Goal: Task Accomplishment & Management: Use online tool/utility

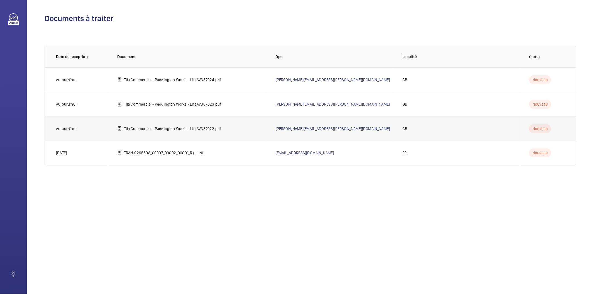
click at [142, 130] on p "Tila Commercial - Paddington Works - Lift AV387022.pdf" at bounding box center [172, 129] width 97 height 6
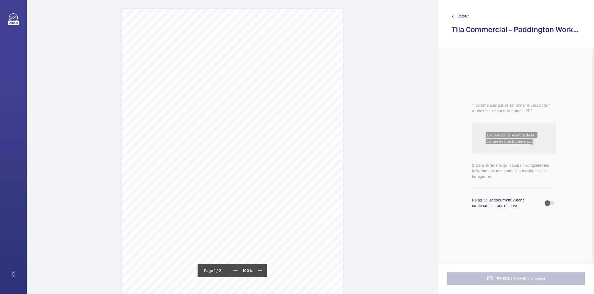
drag, startPoint x: 171, startPoint y: 73, endPoint x: 240, endPoint y: 79, distance: 68.7
click at [240, 79] on div "Lift Report Lifting Operations & Lifting Equipment Regulation 1998 Provision & …" at bounding box center [232, 165] width 221 height 312
click at [268, 180] on button "Annuler" at bounding box center [264, 176] width 31 height 13
click at [308, 102] on div "Lift Report Lifting Operations & Lifting Equipment Regulation 1998 Provision & …" at bounding box center [232, 165] width 221 height 312
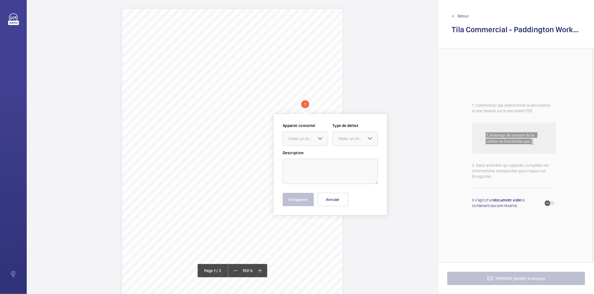
scroll to position [0, 0]
click at [318, 134] on div "Faites un choix E29147033691" at bounding box center [304, 139] width 45 height 14
click at [209, 181] on div "Lift Report Lifting Operations & Lifting Equipment Regulation 1998 Provision & …" at bounding box center [232, 165] width 221 height 312
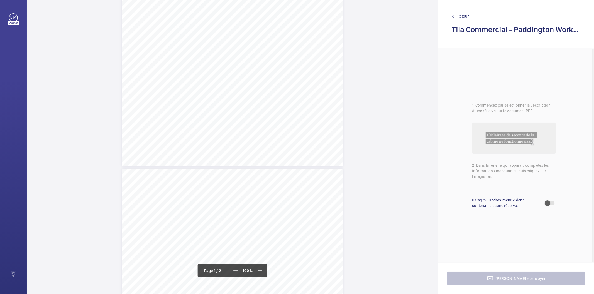
scroll to position [186, 0]
drag, startPoint x: 212, startPoint y: 107, endPoint x: 325, endPoint y: 107, distance: 112.7
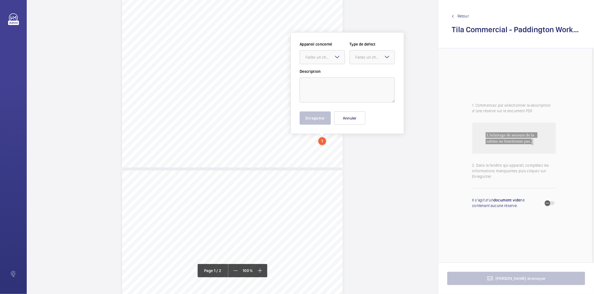
scroll to position [152, 0]
click at [315, 60] on div "Faites un choix" at bounding box center [324, 59] width 39 height 6
drag, startPoint x: 318, startPoint y: 76, endPoint x: 339, endPoint y: 72, distance: 21.1
click at [318, 76] on span "E29147033691" at bounding box center [322, 76] width 34 height 6
click at [369, 63] on div at bounding box center [372, 58] width 45 height 13
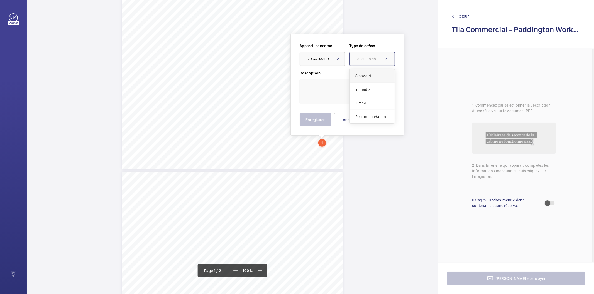
click at [369, 75] on span "Standard" at bounding box center [372, 76] width 34 height 6
click at [354, 89] on textarea at bounding box center [346, 91] width 95 height 25
type textarea "O"
type textarea "Ground floor landing door does not open automatically fully"
click at [308, 120] on button "Enregistrer" at bounding box center [314, 119] width 31 height 13
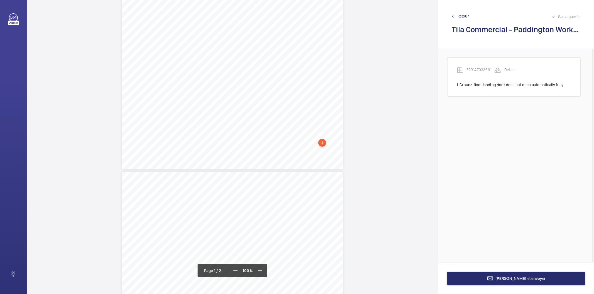
click at [323, 144] on div "1" at bounding box center [322, 143] width 8 height 8
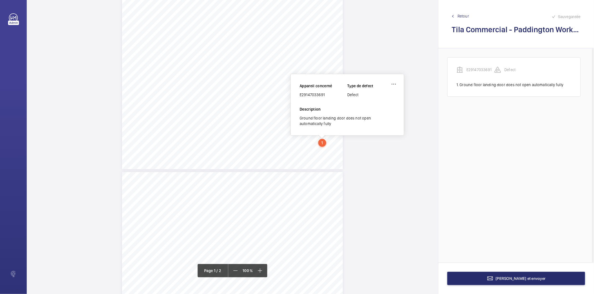
scroll to position [147, 0]
click at [320, 97] on div "E29147033691" at bounding box center [323, 99] width 48 height 6
copy div "E29147033691"
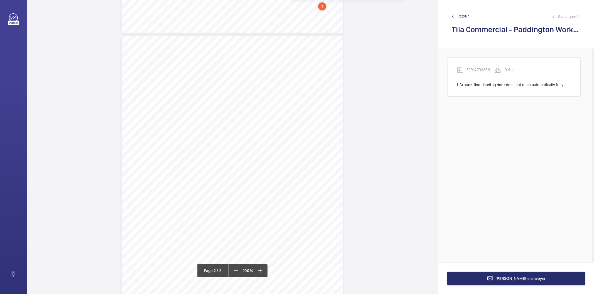
scroll to position [395, 0]
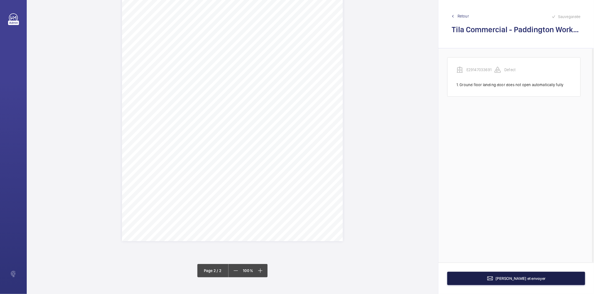
click at [514, 281] on button "[PERSON_NAME] et envoyer" at bounding box center [516, 278] width 138 height 13
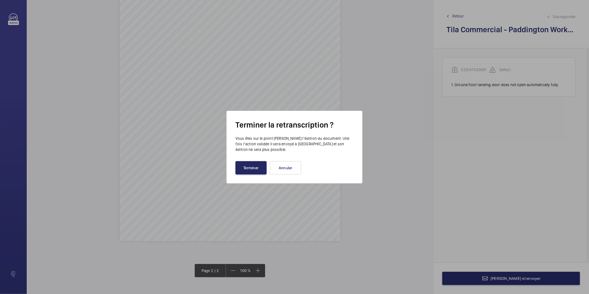
click at [252, 166] on button "Terminer" at bounding box center [250, 167] width 31 height 13
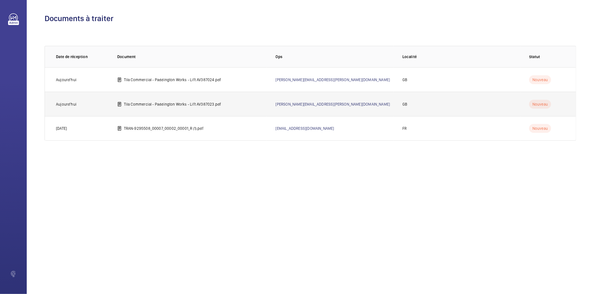
click at [162, 106] on p "Tila Commercial - Paddington Works - Lift AV387023.pdf" at bounding box center [172, 105] width 97 height 6
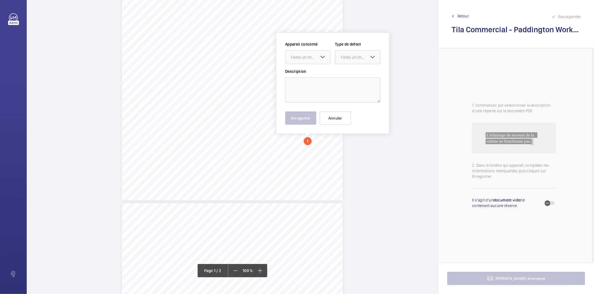
scroll to position [119, 0]
drag, startPoint x: 310, startPoint y: 43, endPoint x: 301, endPoint y: 61, distance: 20.5
click at [301, 61] on div "Faites un choix" at bounding box center [310, 59] width 39 height 6
click at [304, 75] on span "E29147031737" at bounding box center [308, 76] width 34 height 6
click at [347, 56] on div "Faites un choix" at bounding box center [360, 59] width 39 height 6
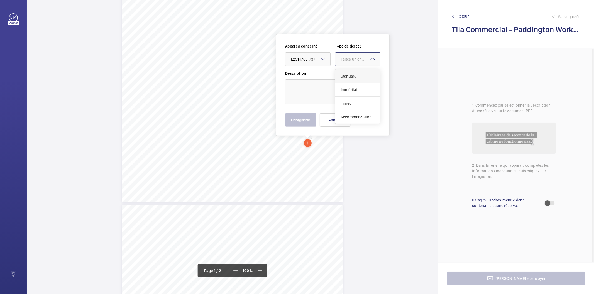
click at [352, 75] on span "Standard" at bounding box center [358, 76] width 34 height 6
click at [330, 87] on textarea at bounding box center [332, 92] width 95 height 25
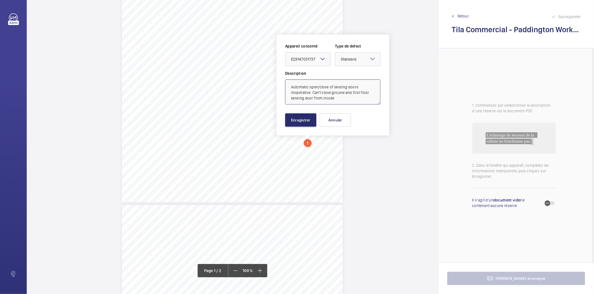
type textarea "Automatic open/close of landing doors inoperative. Can't close ground and first…"
click at [291, 117] on button "Enregistrer" at bounding box center [300, 120] width 31 height 13
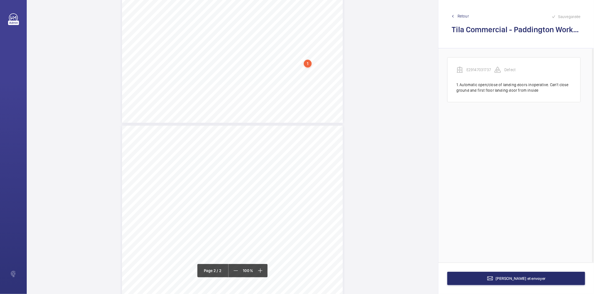
scroll to position [304, 0]
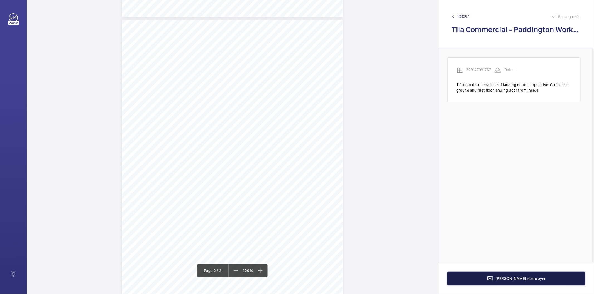
click at [459, 274] on button "[PERSON_NAME] et envoyer" at bounding box center [516, 278] width 138 height 13
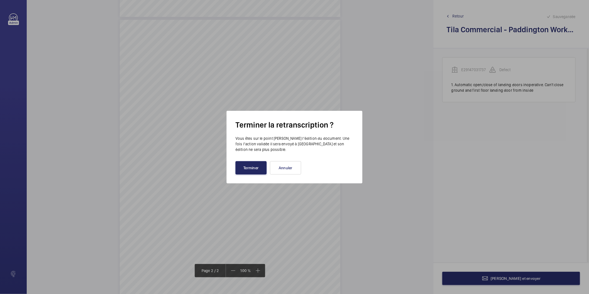
click at [251, 169] on button "Terminer" at bounding box center [250, 167] width 31 height 13
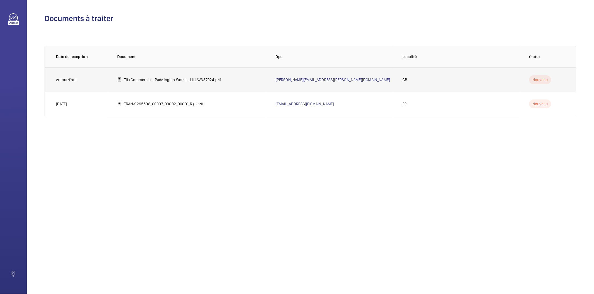
click at [188, 81] on p "Tila Commercial - Paddington Works - Lift AV387024.pdf" at bounding box center [172, 80] width 97 height 6
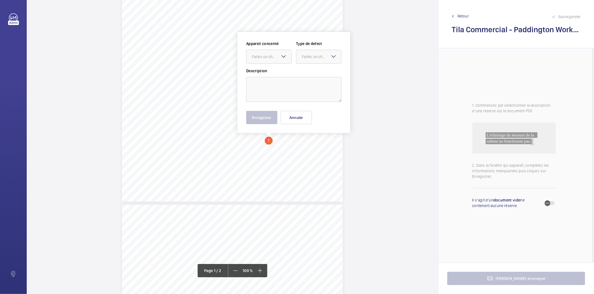
scroll to position [117, 0]
drag, startPoint x: 271, startPoint y: 103, endPoint x: 269, endPoint y: 65, distance: 37.9
click at [271, 57] on div "Faites un choix" at bounding box center [271, 59] width 39 height 6
click at [265, 74] on span "E29147033692" at bounding box center [269, 76] width 34 height 6
click at [327, 51] on wm-front-input-dropdown "Type de defect Faites un choix" at bounding box center [318, 54] width 45 height 23
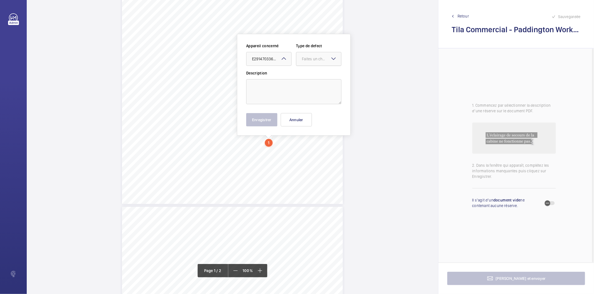
click at [322, 56] on div "Faites un choix" at bounding box center [321, 59] width 39 height 6
click at [320, 75] on span "Standard" at bounding box center [319, 76] width 34 height 6
click at [303, 90] on textarea at bounding box center [293, 91] width 95 height 25
type textarea "Machine room area lighting inoperative"
click at [262, 118] on button "Enregistrer" at bounding box center [261, 119] width 31 height 13
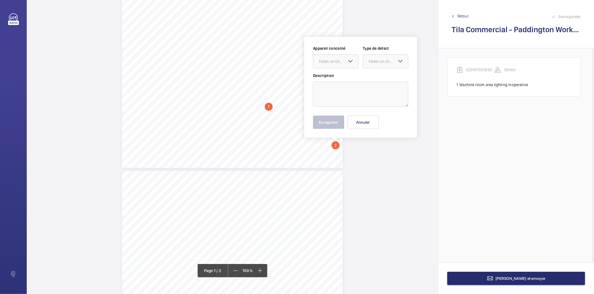
scroll to position [155, 0]
drag, startPoint x: 338, startPoint y: 179, endPoint x: 342, endPoint y: 71, distance: 108.6
click at [346, 63] on div at bounding box center [335, 59] width 45 height 13
click at [338, 77] on span "E29147033692" at bounding box center [336, 76] width 34 height 6
drag, startPoint x: 374, startPoint y: 54, endPoint x: 371, endPoint y: 73, distance: 19.2
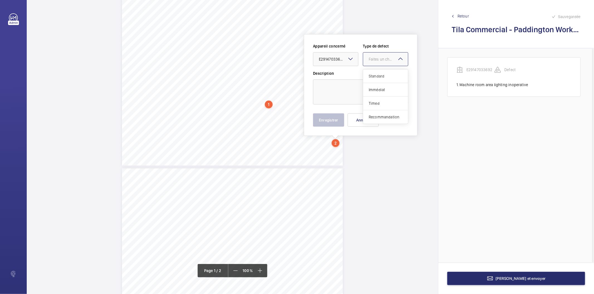
click at [373, 56] on div "Faites un choix" at bounding box center [385, 59] width 45 height 6
drag, startPoint x: 368, startPoint y: 75, endPoint x: 365, endPoint y: 84, distance: 10.0
click at [368, 75] on div "Standard" at bounding box center [385, 77] width 45 height 14
click at [361, 89] on textarea at bounding box center [360, 92] width 95 height 25
type textarea "First floor car push button call acceptance intermittent"
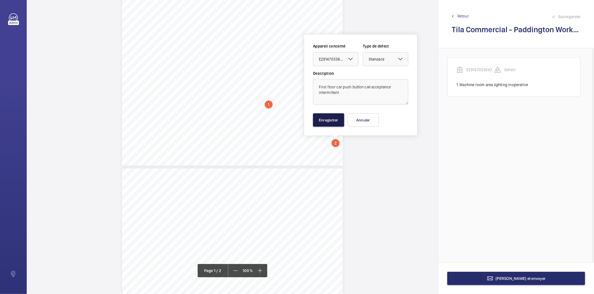
click at [329, 120] on button "Enregistrer" at bounding box center [328, 120] width 31 height 13
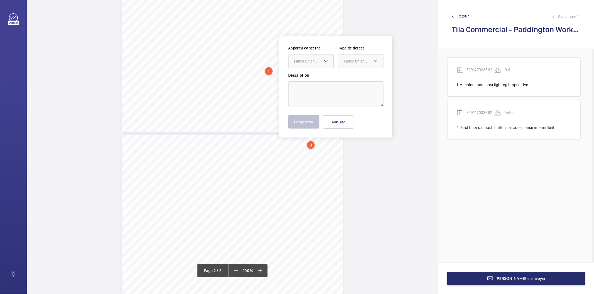
scroll to position [191, 0]
drag, startPoint x: 313, startPoint y: 176, endPoint x: 308, endPoint y: 53, distance: 123.4
click at [307, 51] on wm-front-input-dropdown "Appareil concerné Faites un choix" at bounding box center [310, 54] width 45 height 23
click at [303, 62] on div "Faites un choix" at bounding box center [310, 59] width 45 height 6
click at [308, 75] on span "E29147033692" at bounding box center [311, 76] width 34 height 6
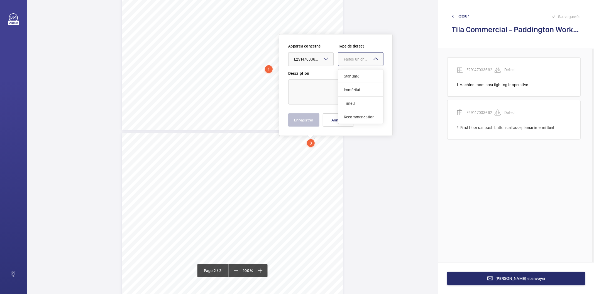
click at [344, 58] on div "Faites un choix" at bounding box center [363, 59] width 39 height 6
drag, startPoint x: 342, startPoint y: 73, endPoint x: 350, endPoint y: 114, distance: 40.8
click at [350, 114] on div "Standard Immédiat Timed Recommandation" at bounding box center [360, 97] width 45 height 54
click at [350, 114] on div "Recommandation" at bounding box center [360, 116] width 45 height 13
click at [340, 94] on textarea at bounding box center [335, 92] width 95 height 25
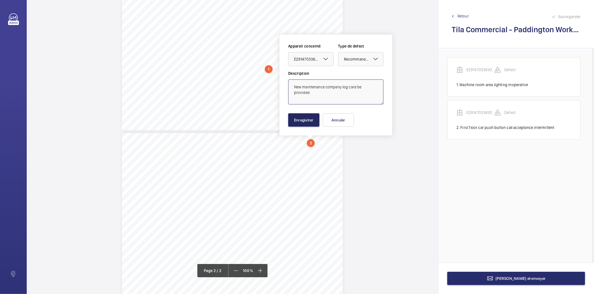
type textarea "New maintenance company log card be provided"
click at [299, 117] on button "Enregistrer" at bounding box center [303, 120] width 31 height 13
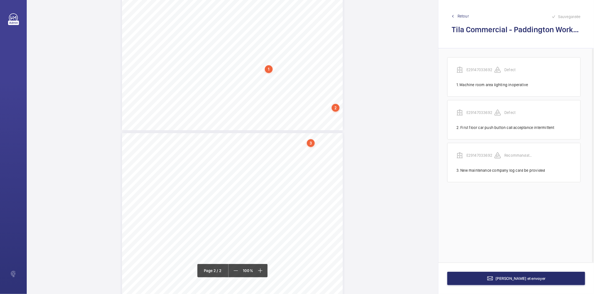
click at [310, 143] on div "3" at bounding box center [311, 143] width 8 height 8
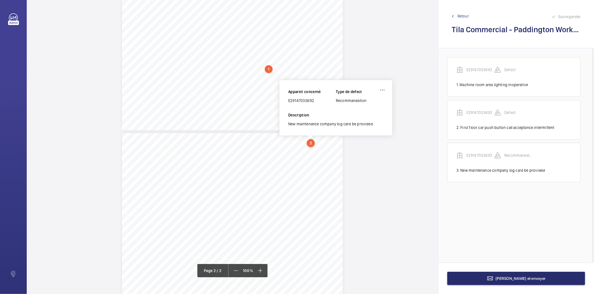
scroll to position [186, 0]
click at [309, 103] on div "E29147033692" at bounding box center [312, 105] width 48 height 6
copy div "E29147033692"
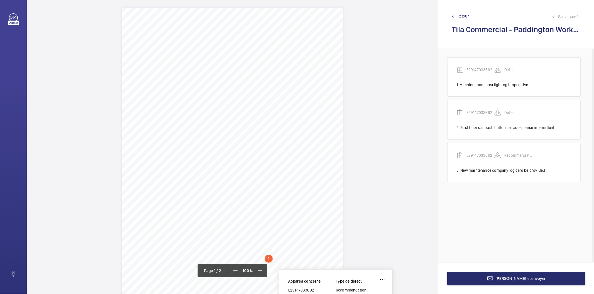
scroll to position [0, 0]
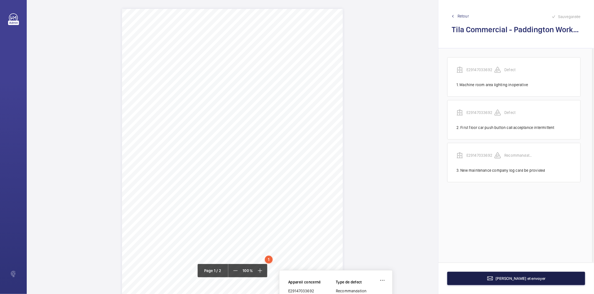
click at [481, 280] on button "[PERSON_NAME] et envoyer" at bounding box center [516, 278] width 138 height 13
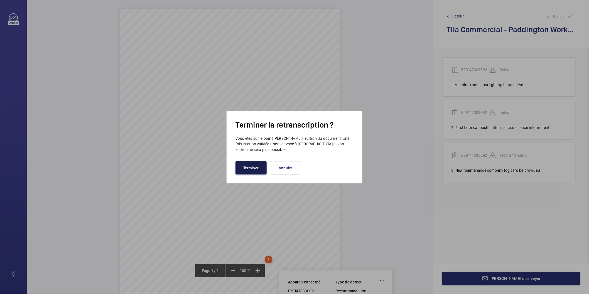
click at [247, 166] on button "Terminer" at bounding box center [250, 167] width 31 height 13
